Goal: Find contact information: Find contact information

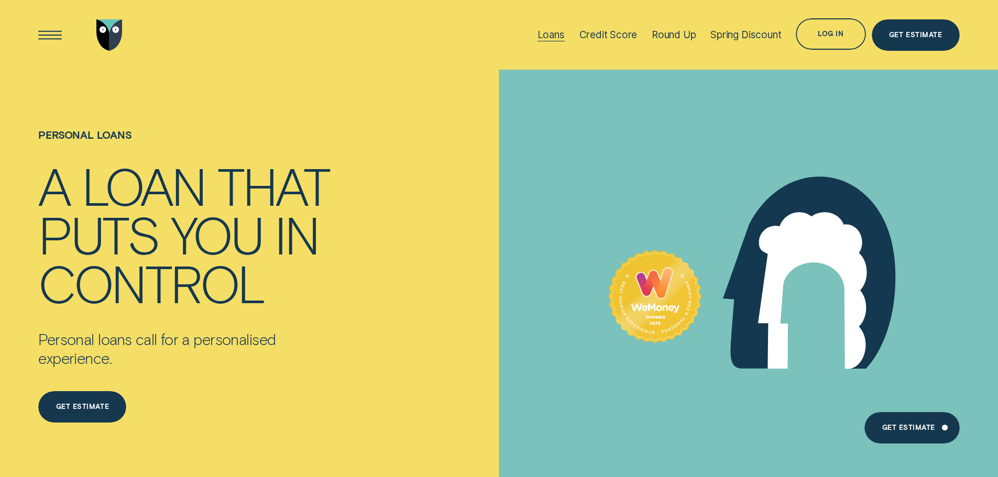
click at [552, 32] on div "Loans" at bounding box center [551, 35] width 27 height 12
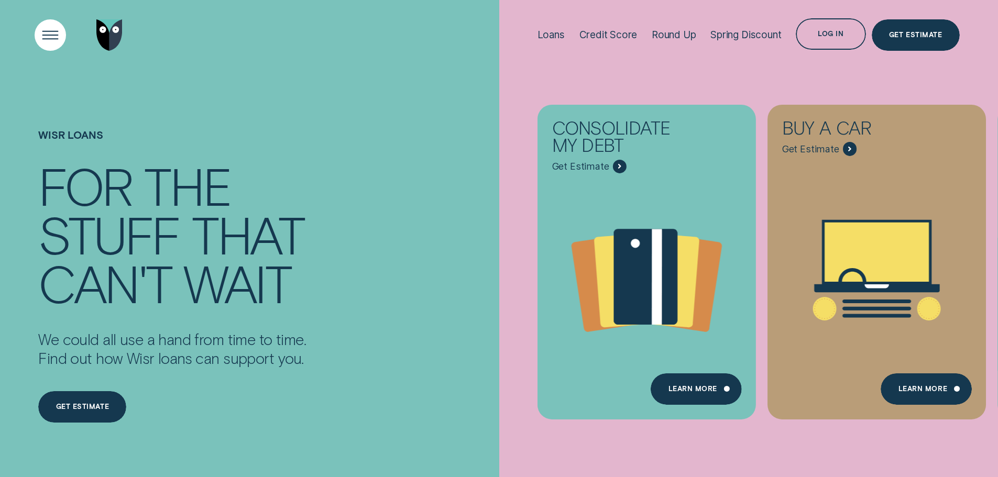
click at [35, 40] on div "Open Menu" at bounding box center [50, 35] width 45 height 45
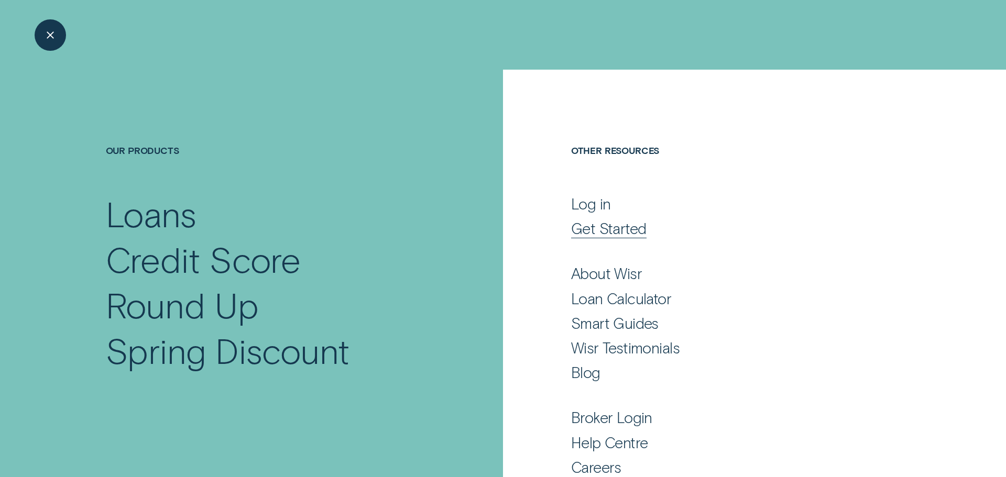
click at [608, 228] on div "Get Started" at bounding box center [608, 228] width 75 height 19
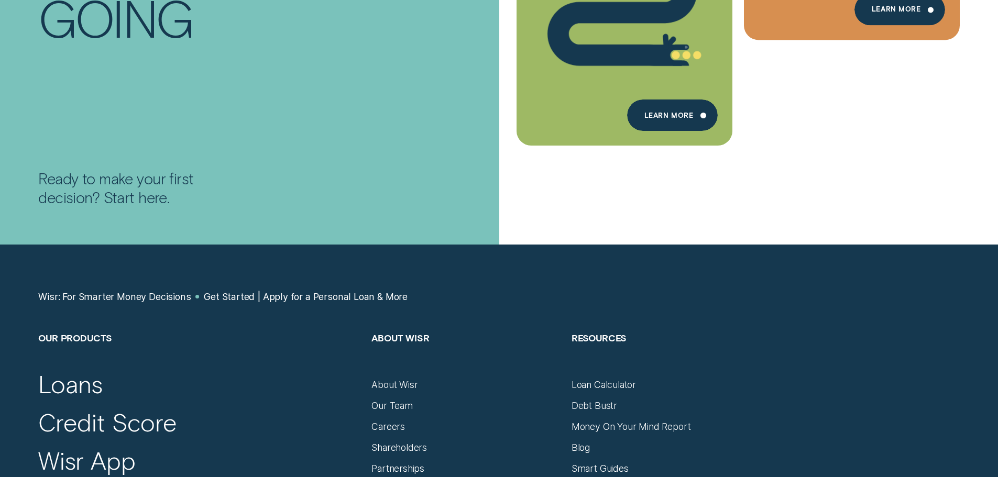
scroll to position [1153, 0]
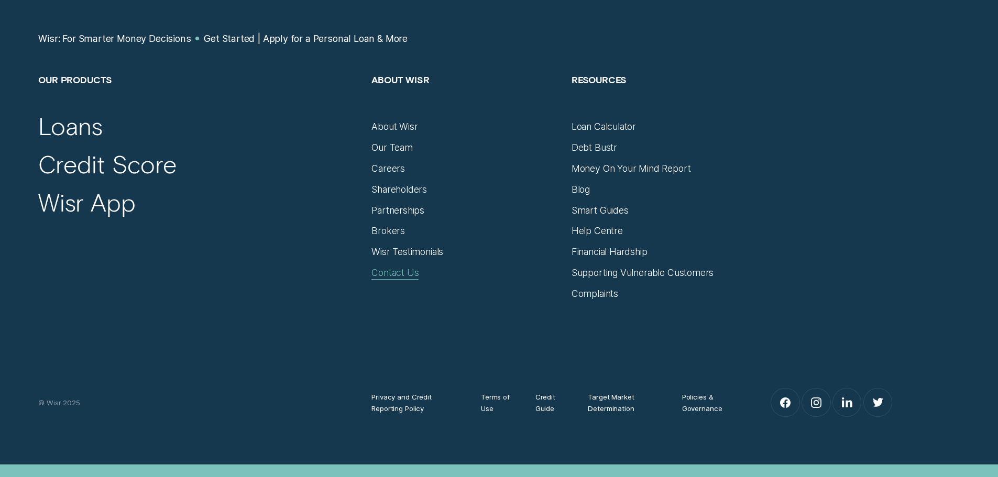
click at [415, 269] on div "Contact Us" at bounding box center [394, 273] width 47 height 12
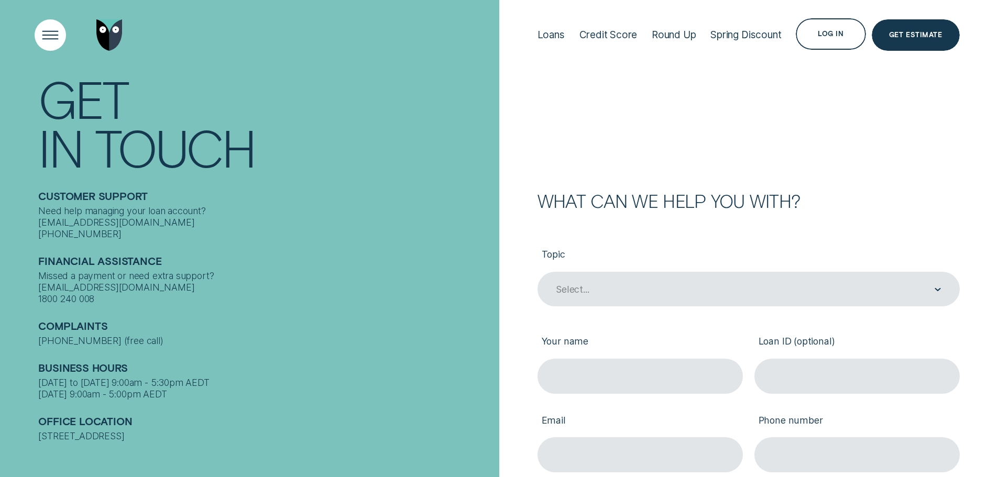
click at [59, 35] on div "Open Menu" at bounding box center [50, 35] width 45 height 45
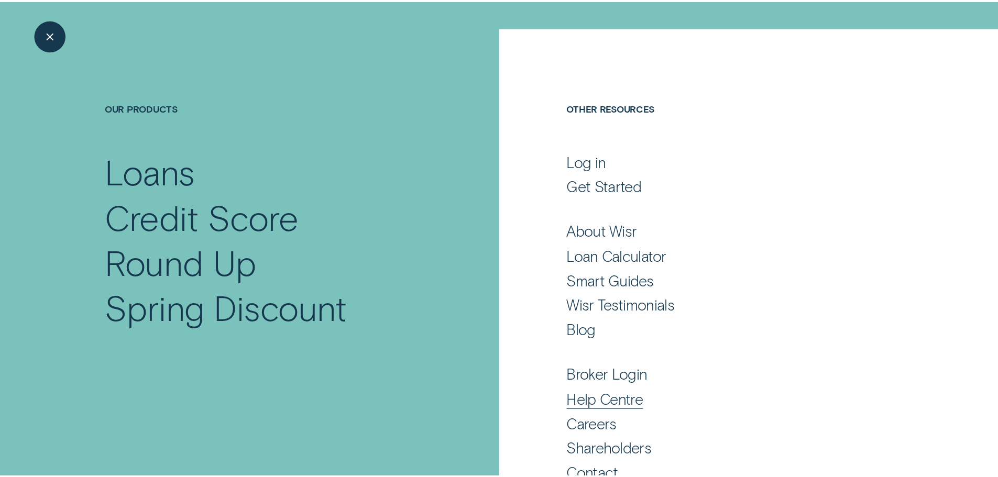
scroll to position [69, 0]
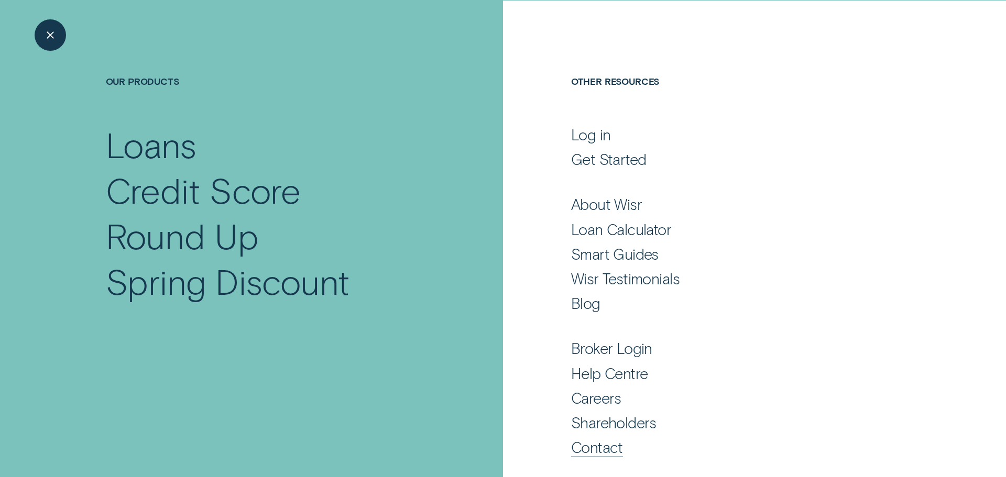
click at [586, 446] on div "Contact" at bounding box center [597, 447] width 52 height 19
